Goal: Find specific page/section: Find specific page/section

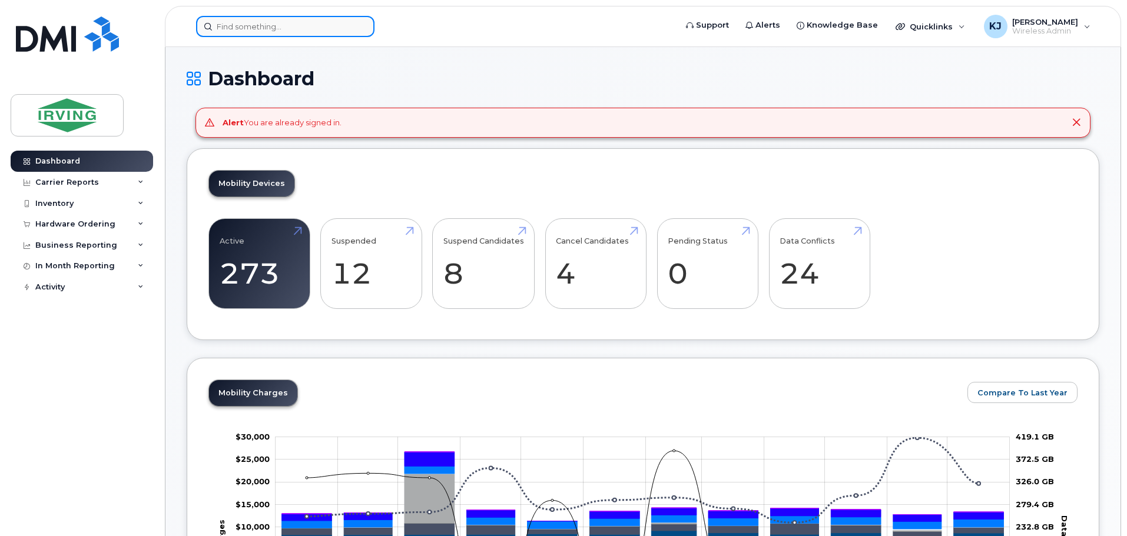
click at [298, 32] on input at bounding box center [285, 26] width 178 height 21
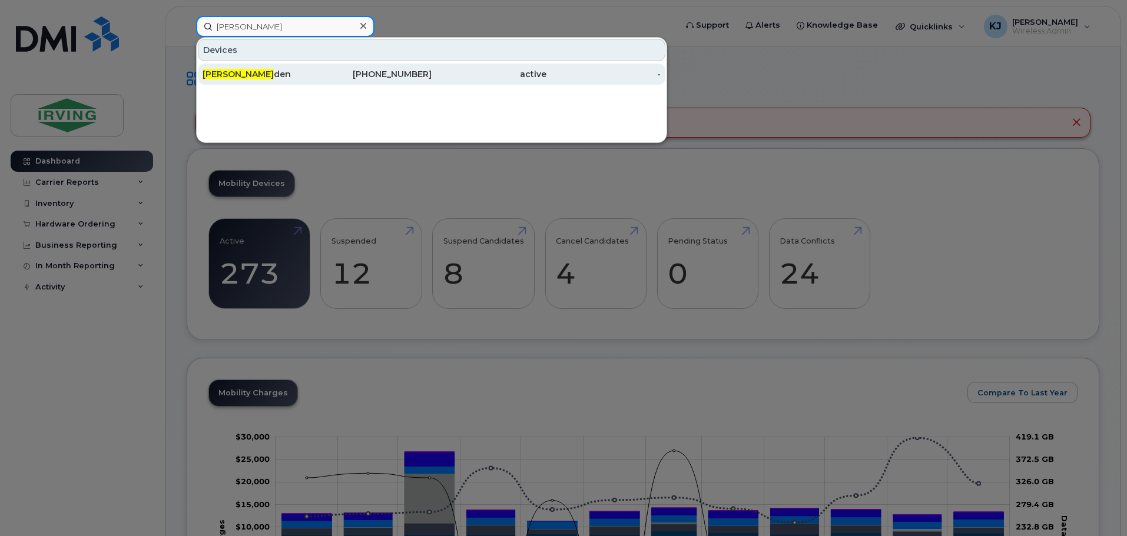
type input "matt cru"
click at [228, 69] on span "Matt Cru" at bounding box center [238, 74] width 71 height 11
